Goal: Information Seeking & Learning: Learn about a topic

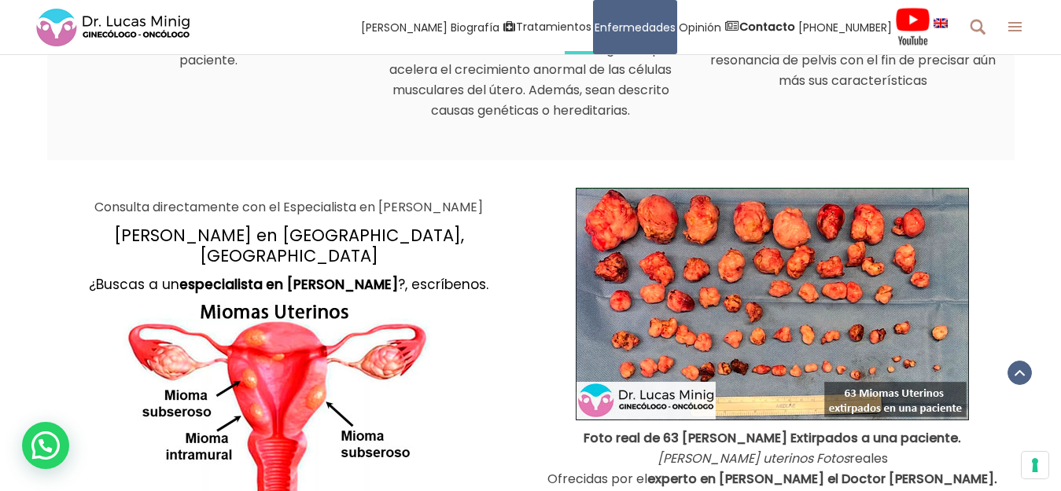
scroll to position [1512, 0]
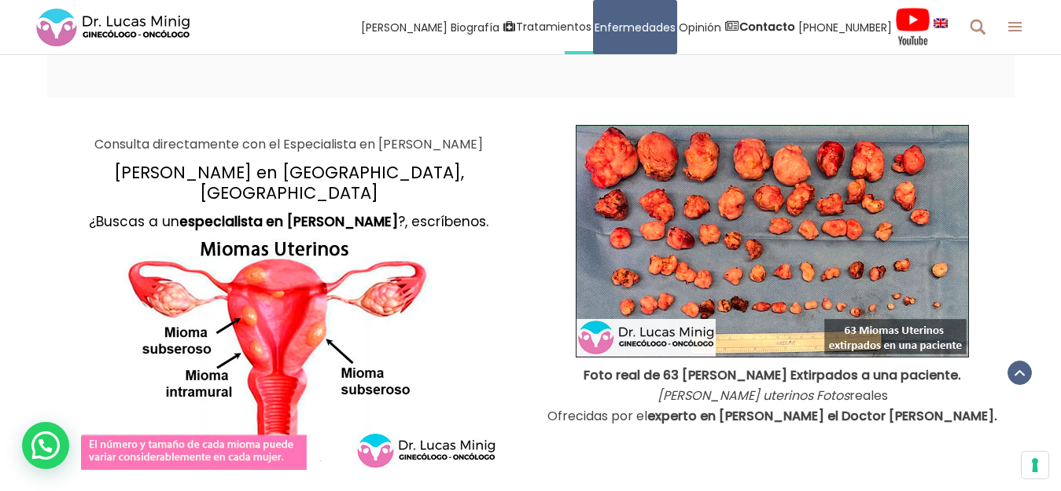
click at [951, 453] on div "Consulta directamente con el Especialista en Miomas Uterinos Dr. Lucas Minig en…" at bounding box center [530, 298] width 967 height 402
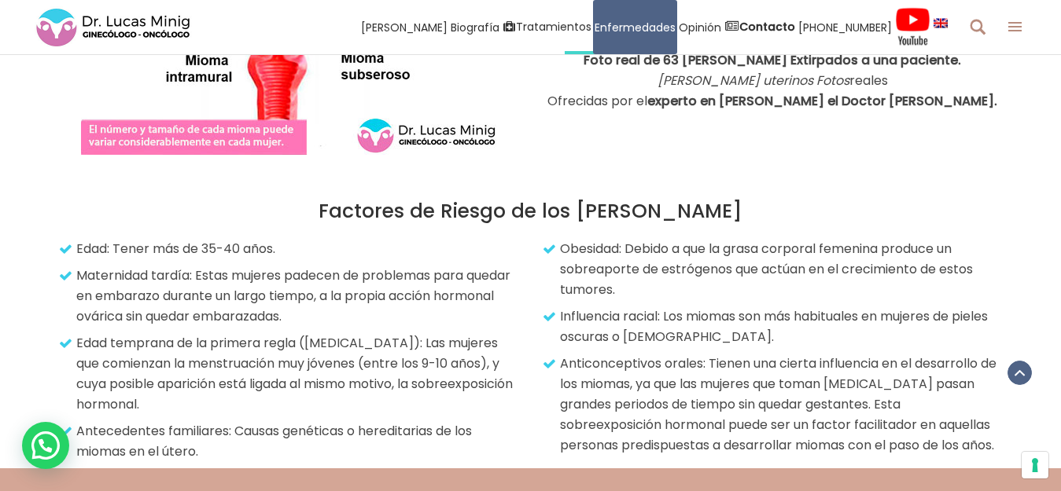
scroll to position [1901, 0]
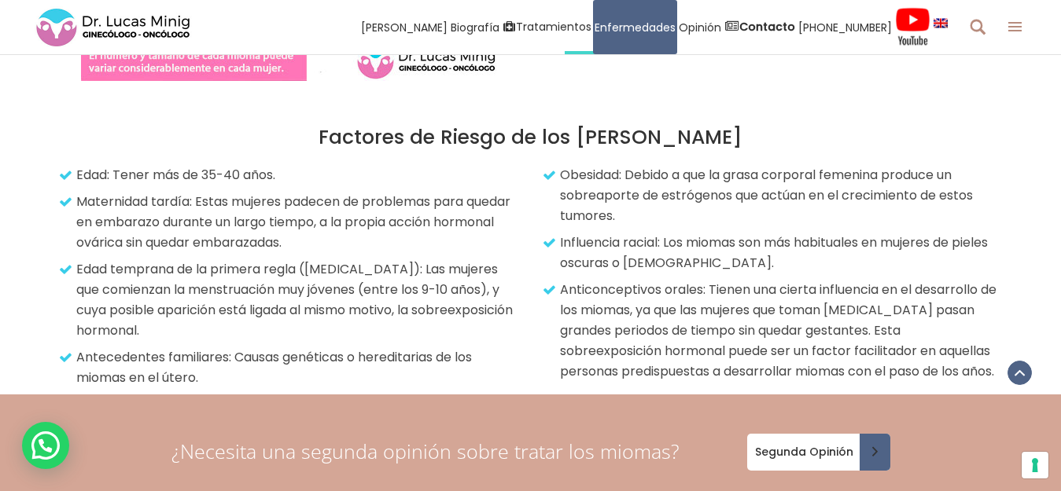
drag, startPoint x: 320, startPoint y: 115, endPoint x: 670, endPoint y: 366, distance: 430.5
copy div "Factores de Riesgo de los Miomas Uterinos Edad: Tener más de 35-40 años. Matern…"
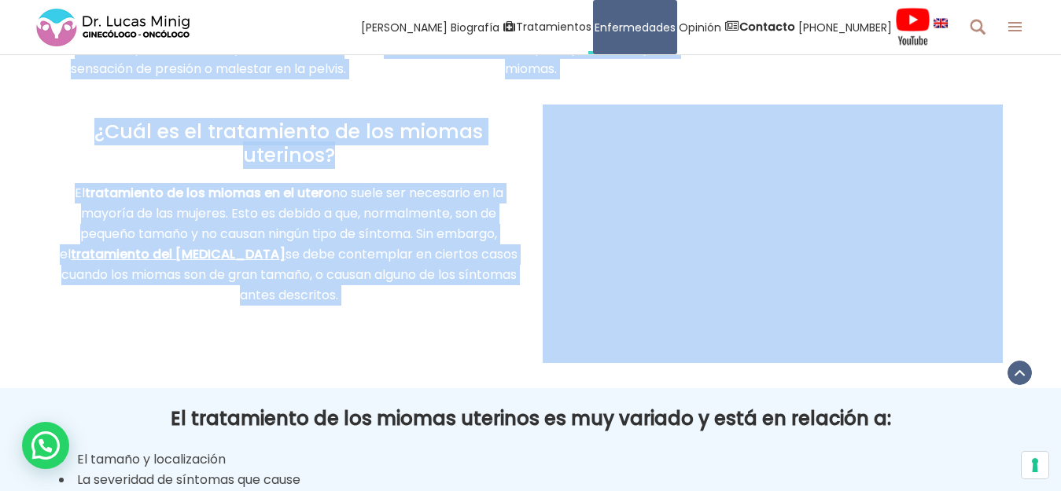
scroll to position [2848, 0]
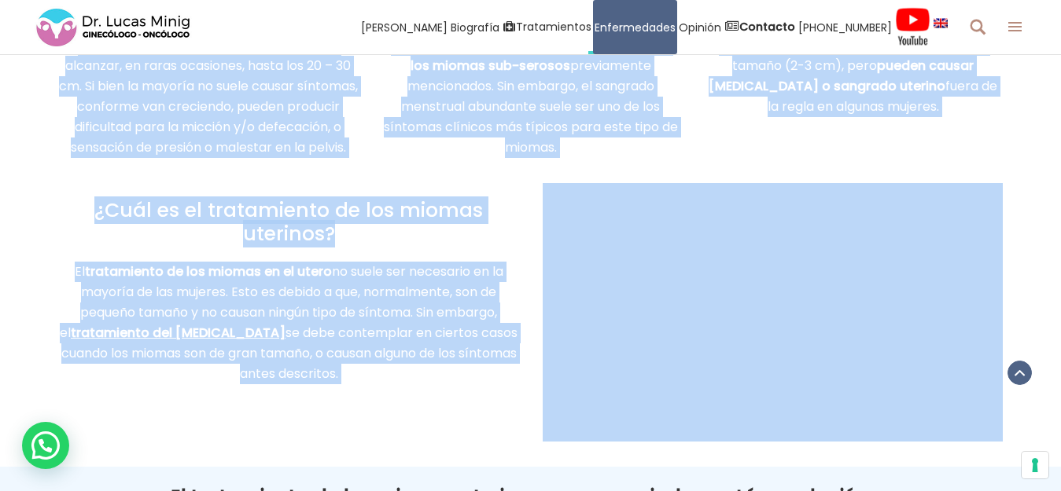
copy div "Síntomas de los miomas En su mayoría, las mujeres no tienen síntomas. Se detect…"
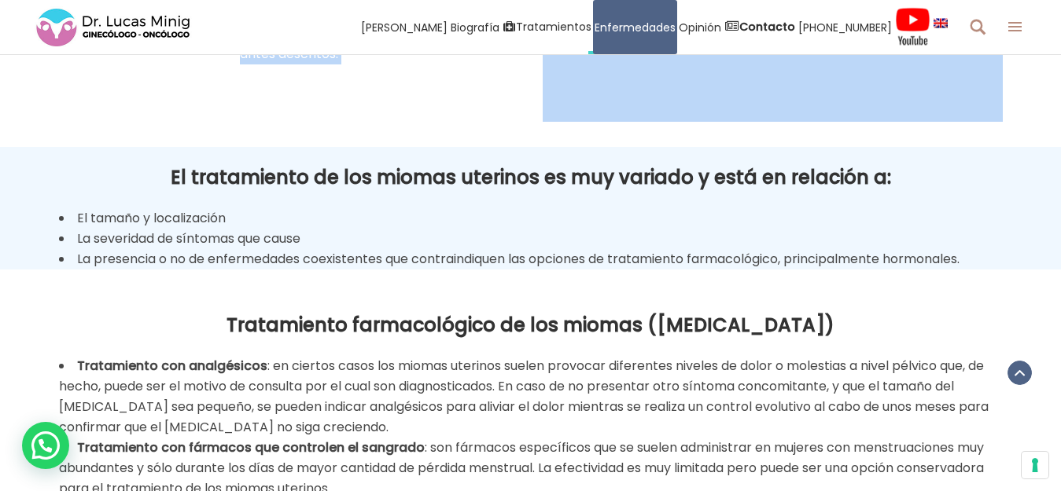
scroll to position [3042, 0]
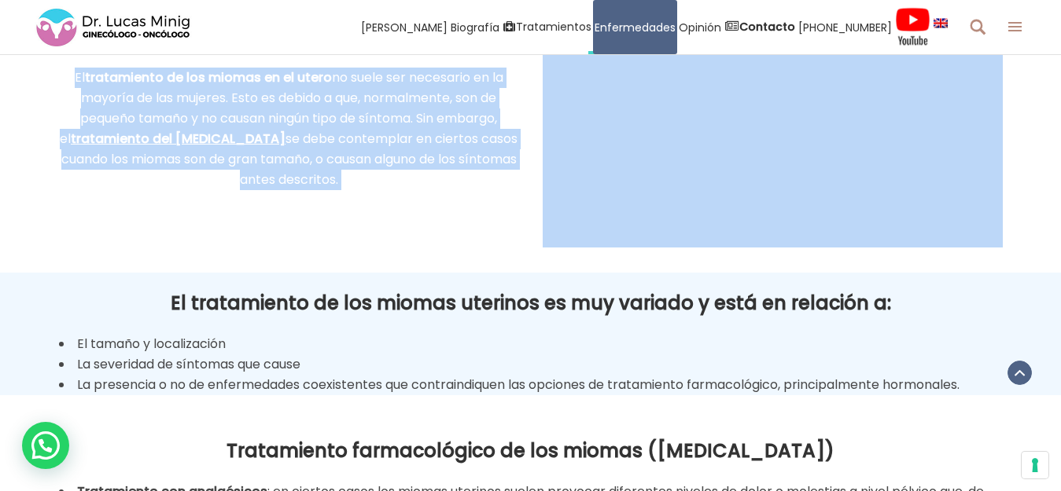
click at [392, 223] on div "¿Cuál es el tratamiento de los miomas uterinos? El tratamiento de los miomas en…" at bounding box center [530, 118] width 967 height 259
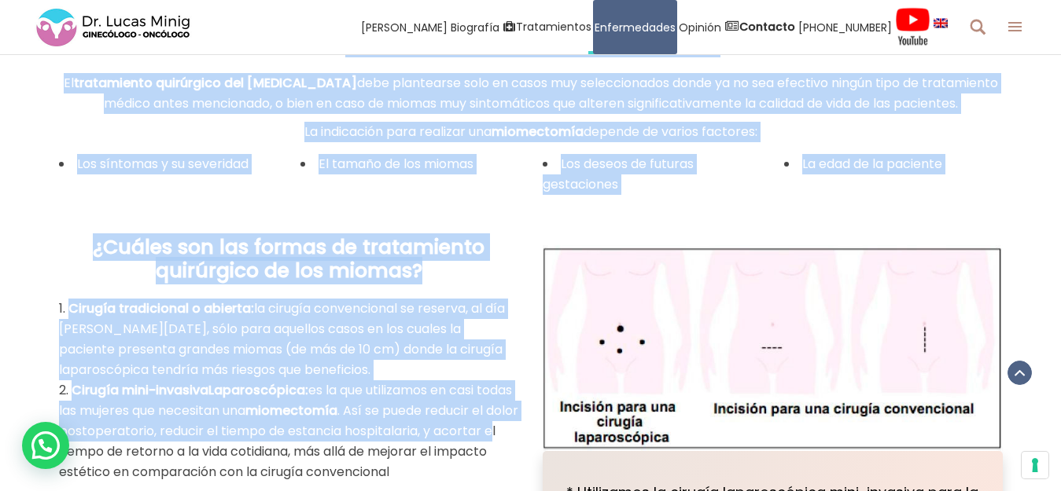
scroll to position [4354, 0]
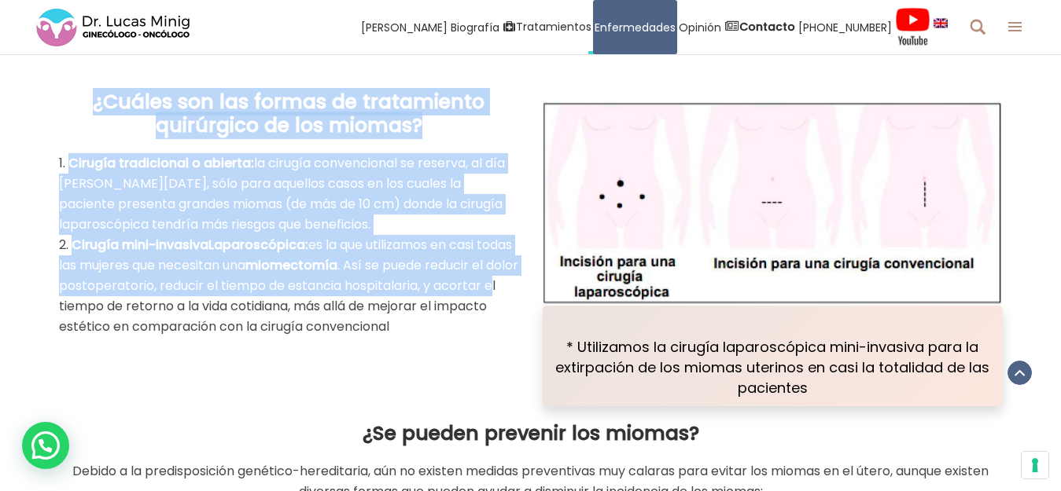
drag, startPoint x: 175, startPoint y: 311, endPoint x: 322, endPoint y: 354, distance: 152.5
copy div "El tratamiento de los miomas uterinos es muy variado y está en relación a: El t…"
click at [425, 389] on div "¿Cuáles son las formas de tratamiento quirúrgico de los miomas? Cirugía tradici…" at bounding box center [530, 241] width 967 height 332
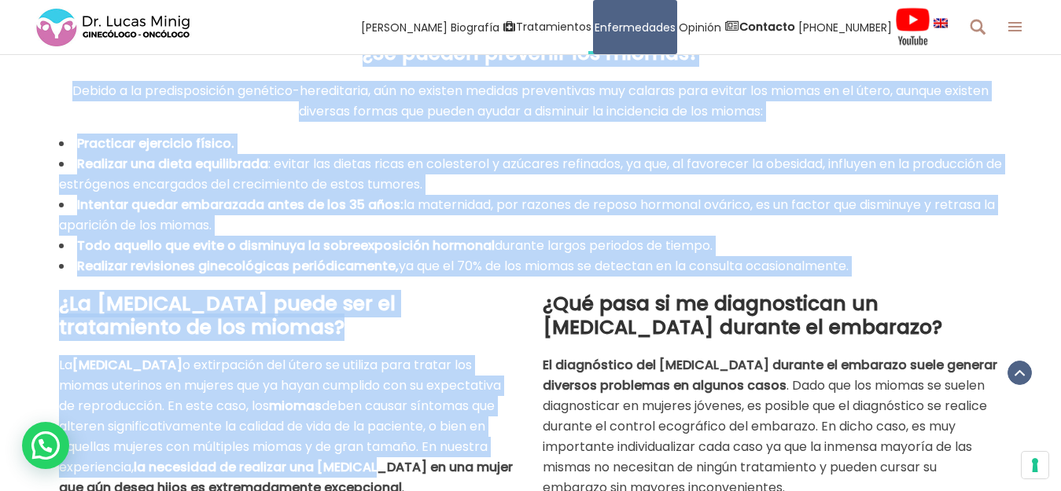
scroll to position [4789, 0]
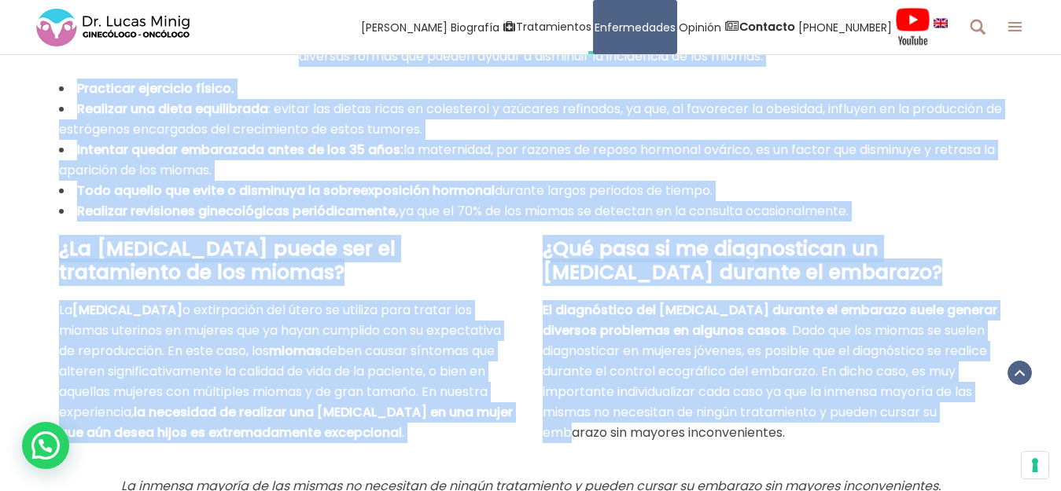
drag, startPoint x: 363, startPoint y: 445, endPoint x: 644, endPoint y: 454, distance: 280.8
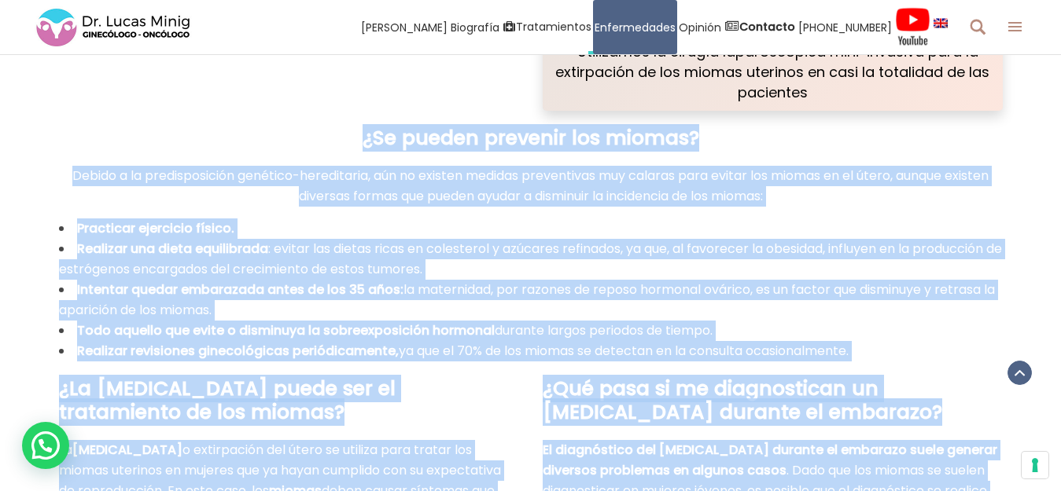
scroll to position [4648, 0]
click at [358, 147] on h2 "¿Se pueden prevenir los miomas?" at bounding box center [530, 140] width 943 height 24
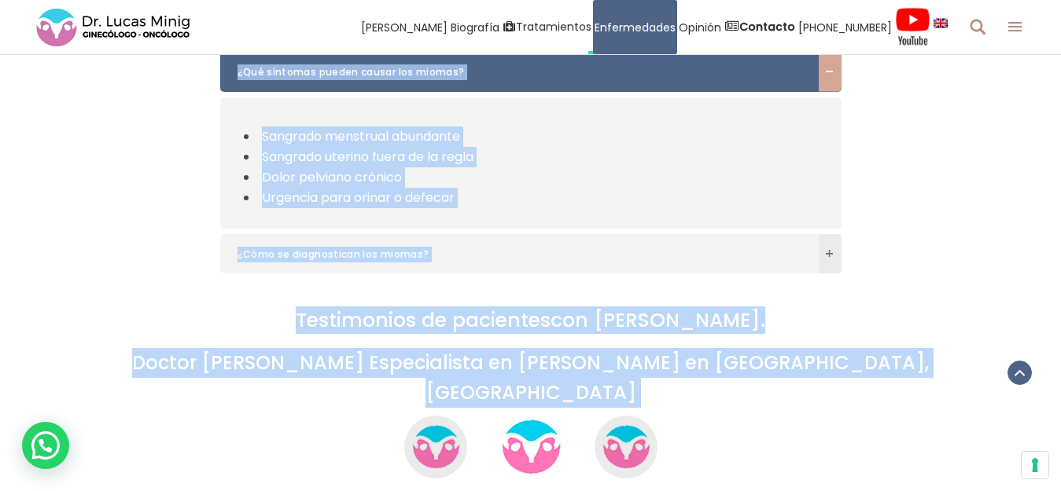
scroll to position [5399, 0]
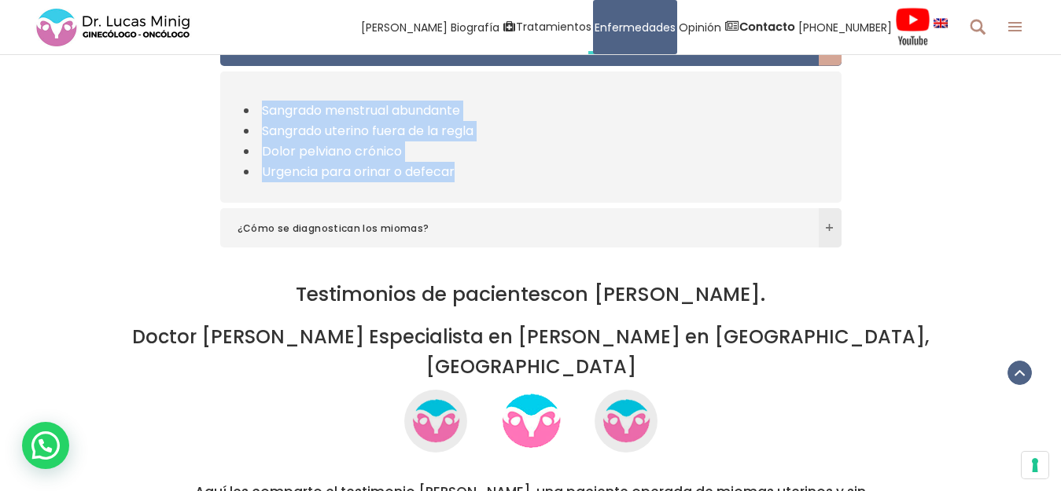
drag, startPoint x: 366, startPoint y: 149, endPoint x: 769, endPoint y: 187, distance: 405.1
copy div "¿Se pueden prevenir los miomas? Debido a la predisposición genético-hereditaria…"
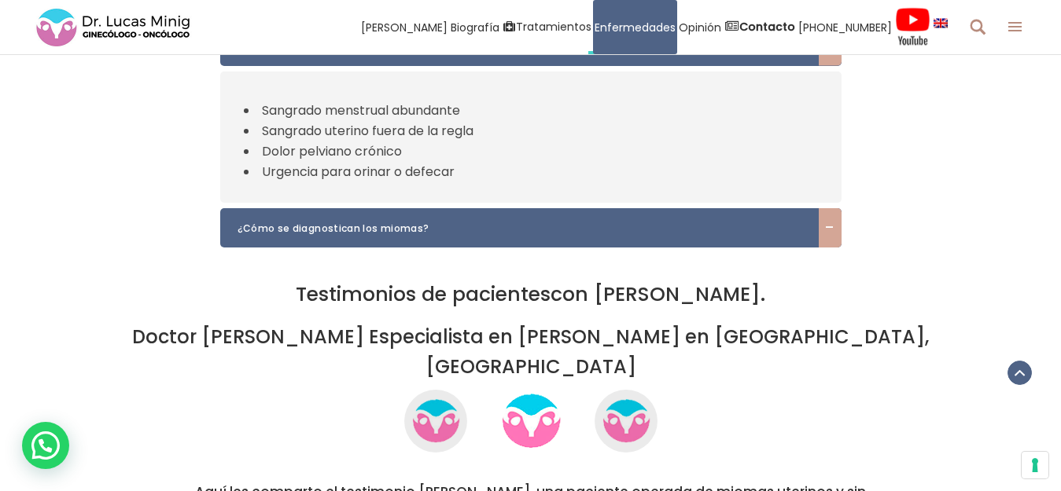
click at [824, 248] on span at bounding box center [829, 228] width 23 height 40
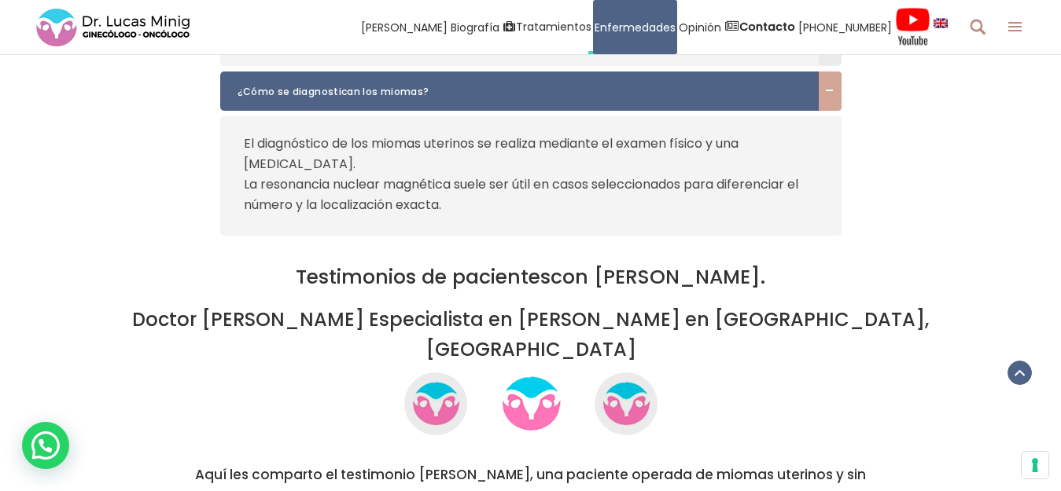
drag, startPoint x: 193, startPoint y: 97, endPoint x: 228, endPoint y: 103, distance: 35.8
click at [228, 103] on div "¿Qué síntomas pueden causar los miomas? Sangrado menstrual abundante Sangrado u…" at bounding box center [530, 128] width 967 height 216
click at [228, 103] on h6 "¿Cómo se diagnostican los miomas?" at bounding box center [530, 92] width 621 height 40
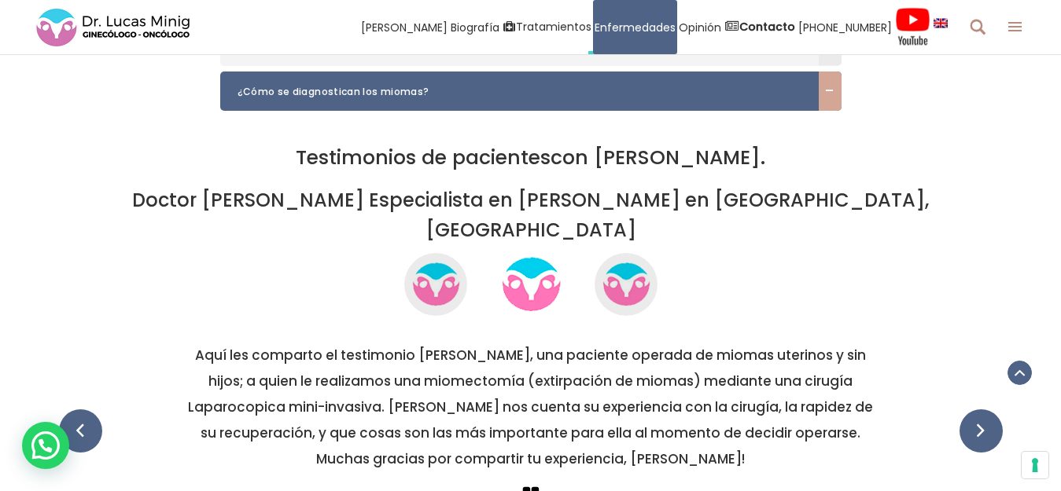
click at [299, 96] on h6 "¿Cómo se diagnostican los miomas?" at bounding box center [530, 92] width 621 height 40
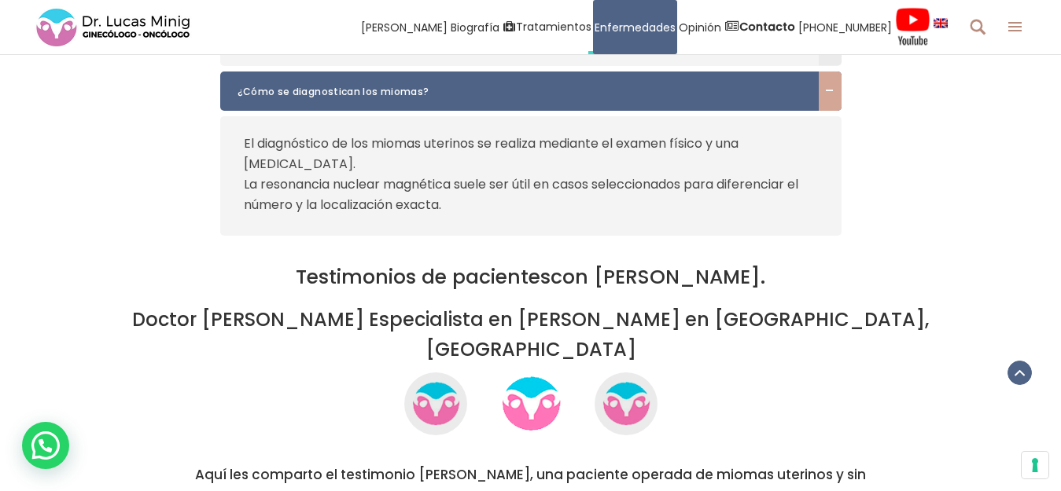
click at [294, 100] on span "¿Cómo se diagnostican los miomas?" at bounding box center [515, 92] width 556 height 16
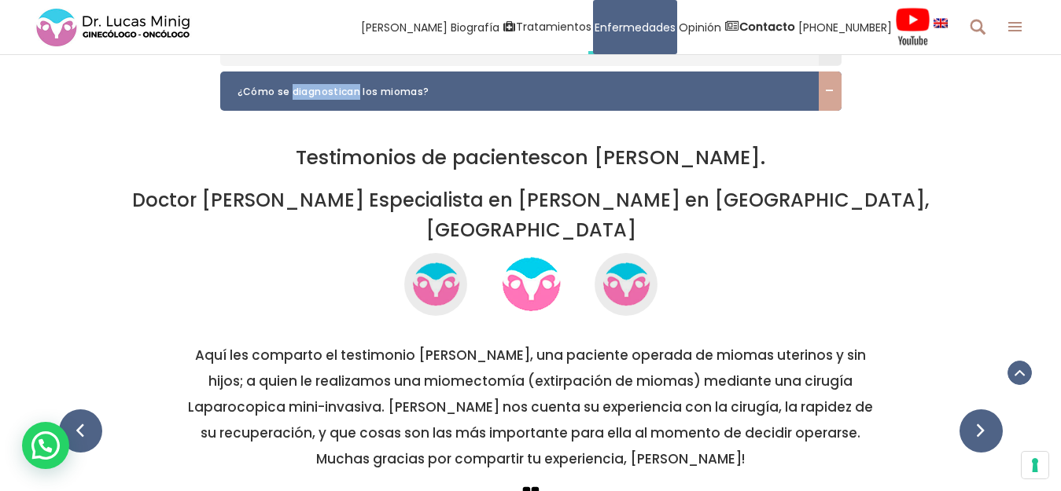
drag, startPoint x: 294, startPoint y: 100, endPoint x: 417, endPoint y: 119, distance: 125.0
click at [417, 112] on h6 "¿Cómo se diagnostican los miomas?" at bounding box center [530, 92] width 621 height 40
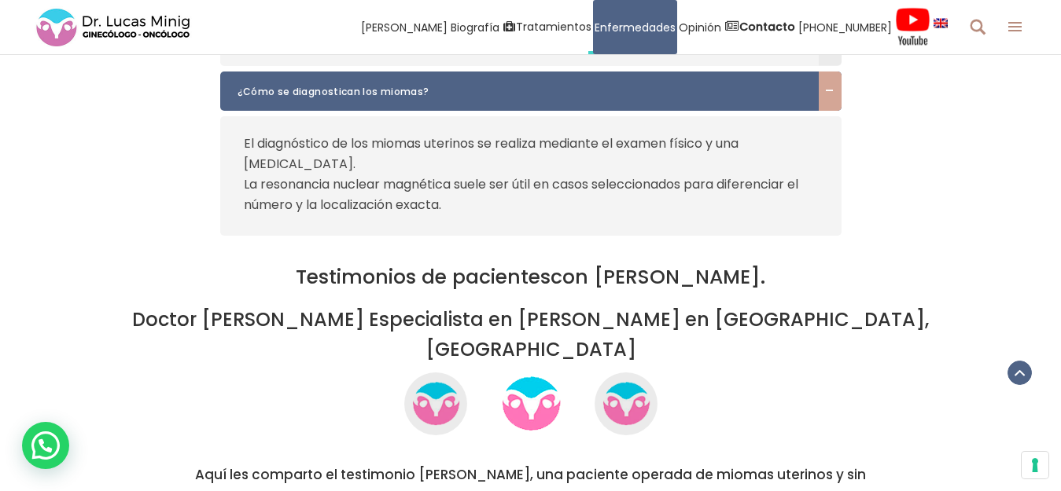
click at [454, 215] on p "La resonancia nuclear magnética suele ser útil en casos seleccionados para dife…" at bounding box center [531, 195] width 574 height 41
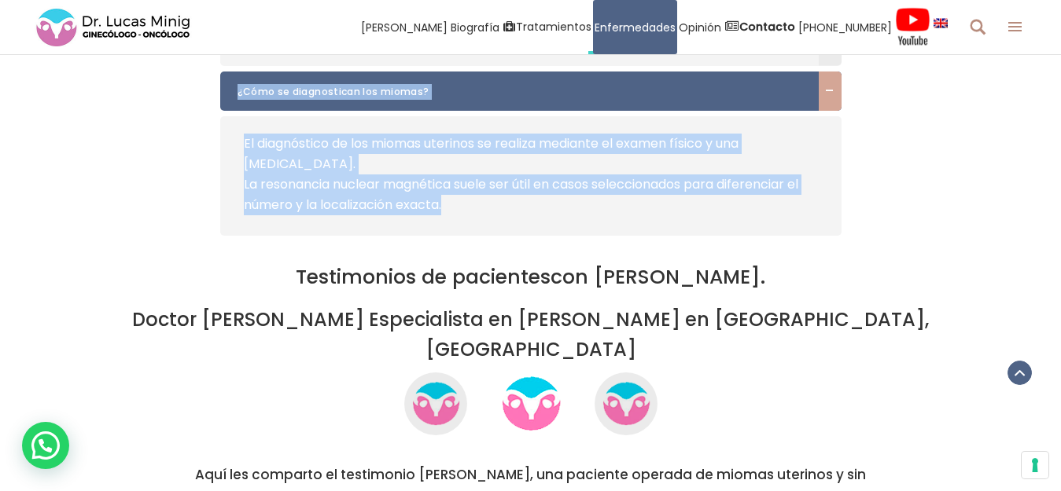
drag, startPoint x: 444, startPoint y: 216, endPoint x: 233, endPoint y: 105, distance: 238.4
click at [233, 105] on div "¿Qué síntomas pueden causar los miomas? Sangrado menstrual abundante Sangrado u…" at bounding box center [530, 128] width 621 height 216
copy div "¿Cómo se diagnostican los miomas? El diagnóstico de los miomas uterinos se real…"
